Goal: Transaction & Acquisition: Purchase product/service

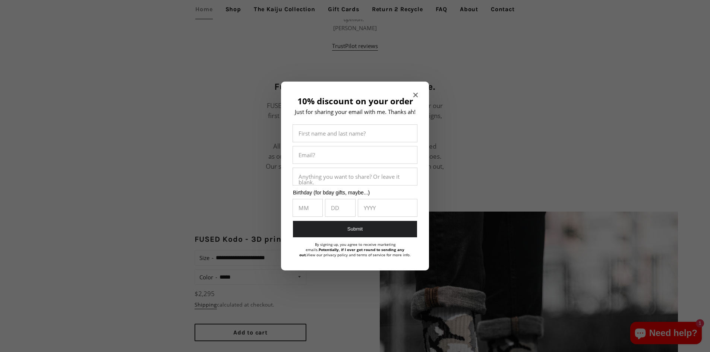
scroll to position [373, 0]
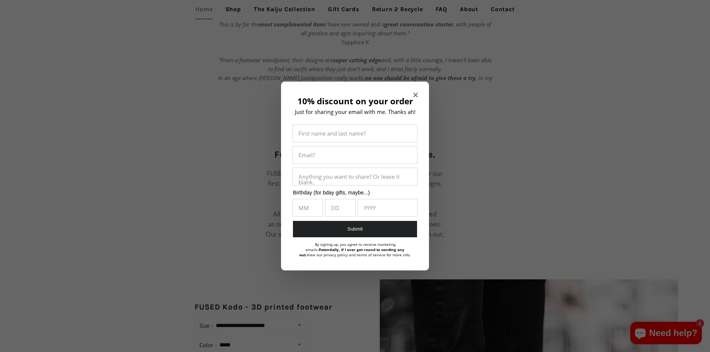
click at [416, 97] on icon "Close modal" at bounding box center [415, 95] width 4 height 4
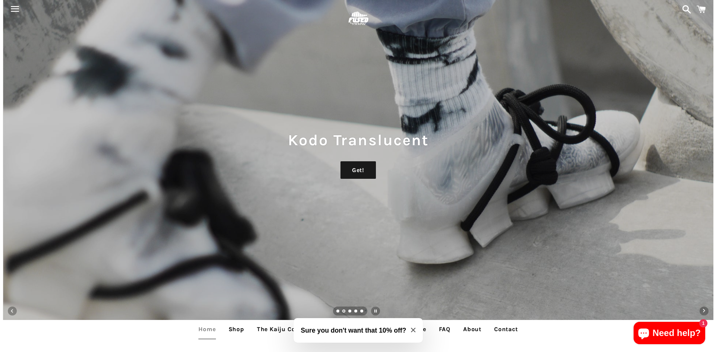
scroll to position [0, 0]
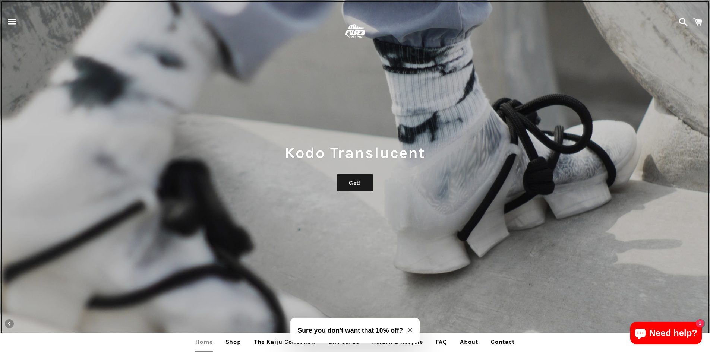
click at [389, 102] on div "Kodo Translucent Get!" at bounding box center [355, 176] width 710 height 352
click at [11, 22] on span "button" at bounding box center [12, 21] width 17 height 22
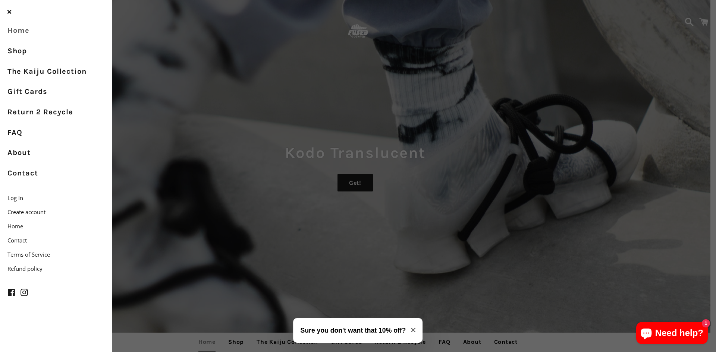
click at [30, 31] on link "Home" at bounding box center [56, 30] width 112 height 20
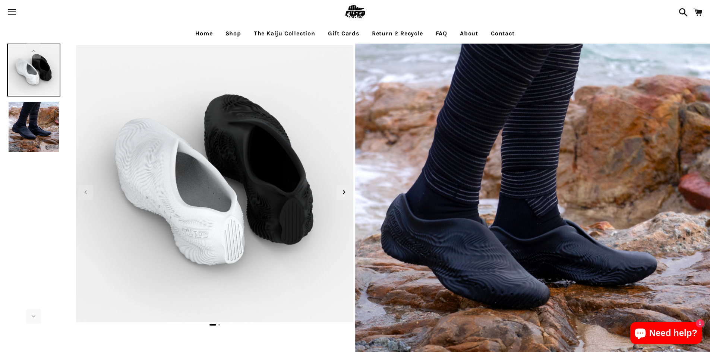
select select "**********"
